Goal: Transaction & Acquisition: Obtain resource

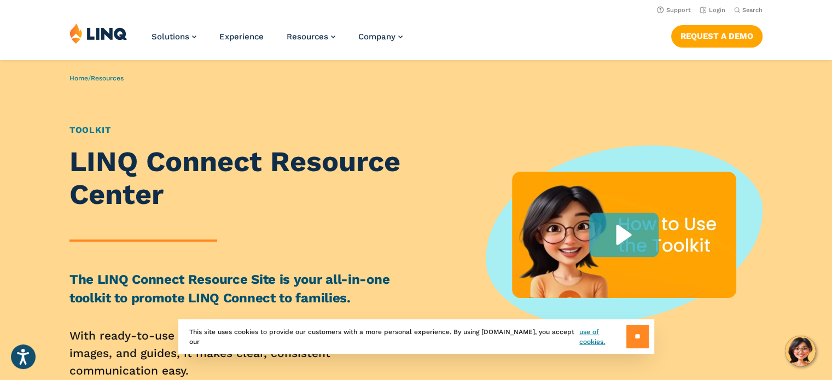
click at [634, 334] on input "**" at bounding box center [637, 337] width 22 height 24
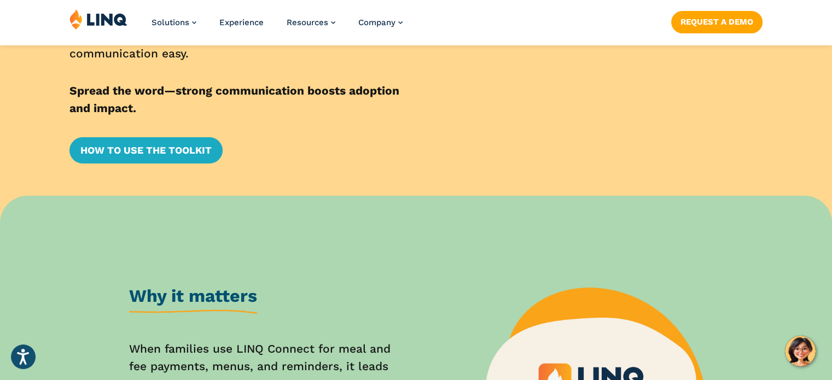
scroll to position [367, 0]
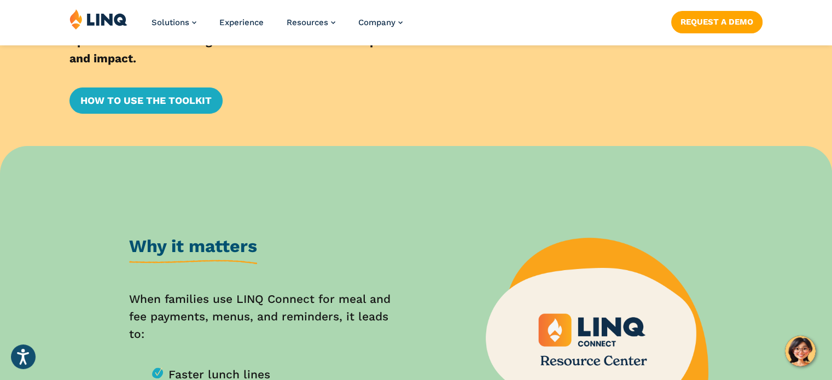
click at [723, 25] on link "Request a Demo" at bounding box center [716, 22] width 91 height 22
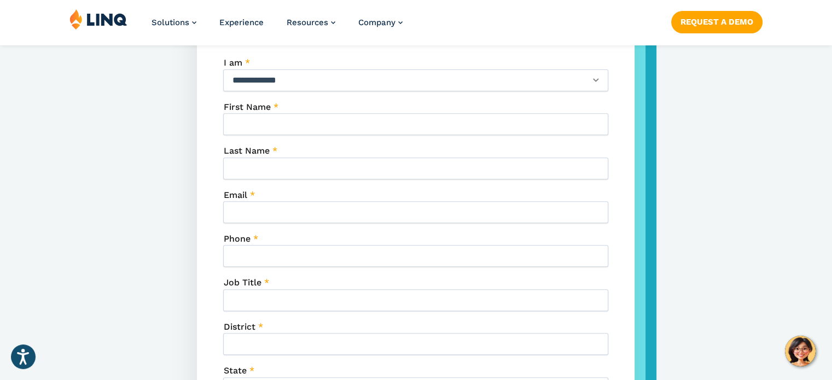
scroll to position [430, 0]
